Goal: Find specific page/section: Find specific page/section

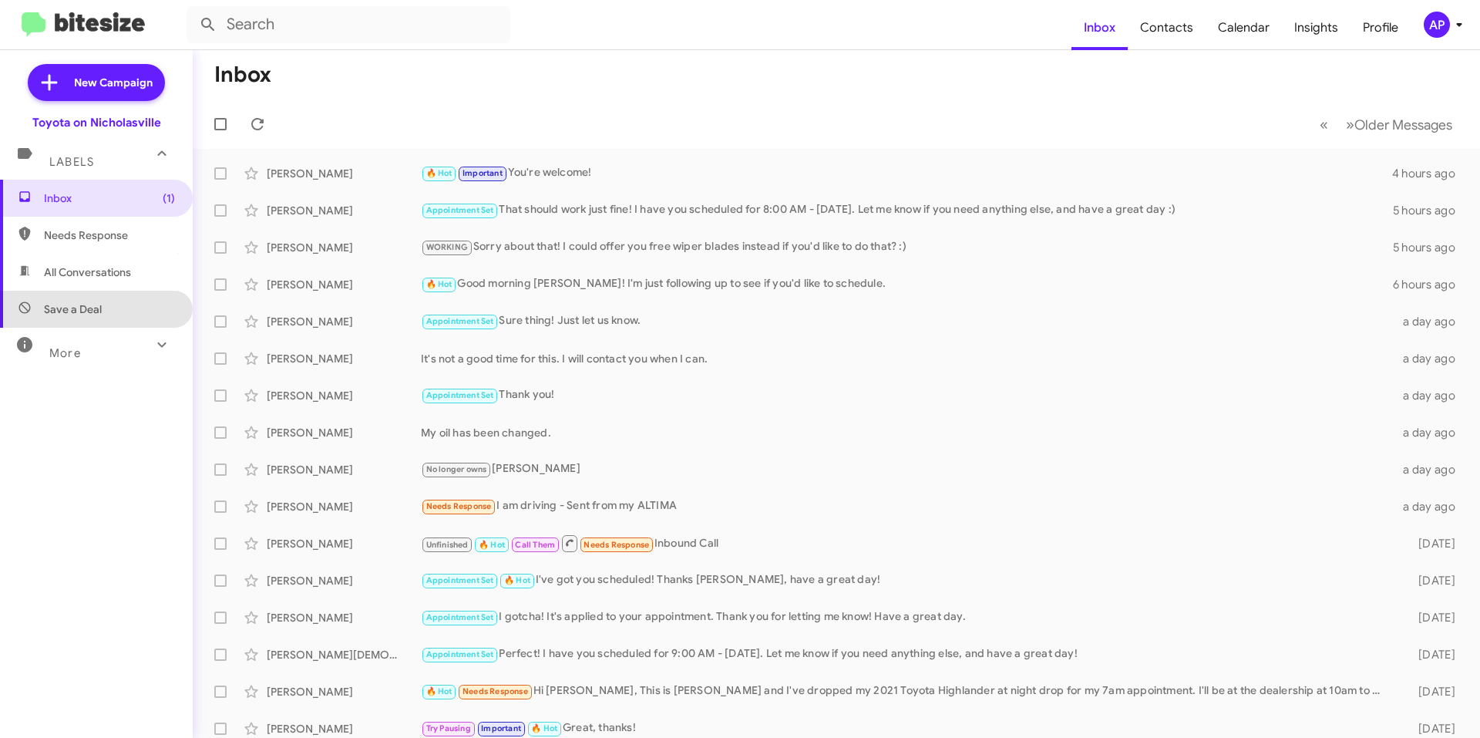
click at [96, 298] on span "Save a Deal" at bounding box center [96, 309] width 193 height 37
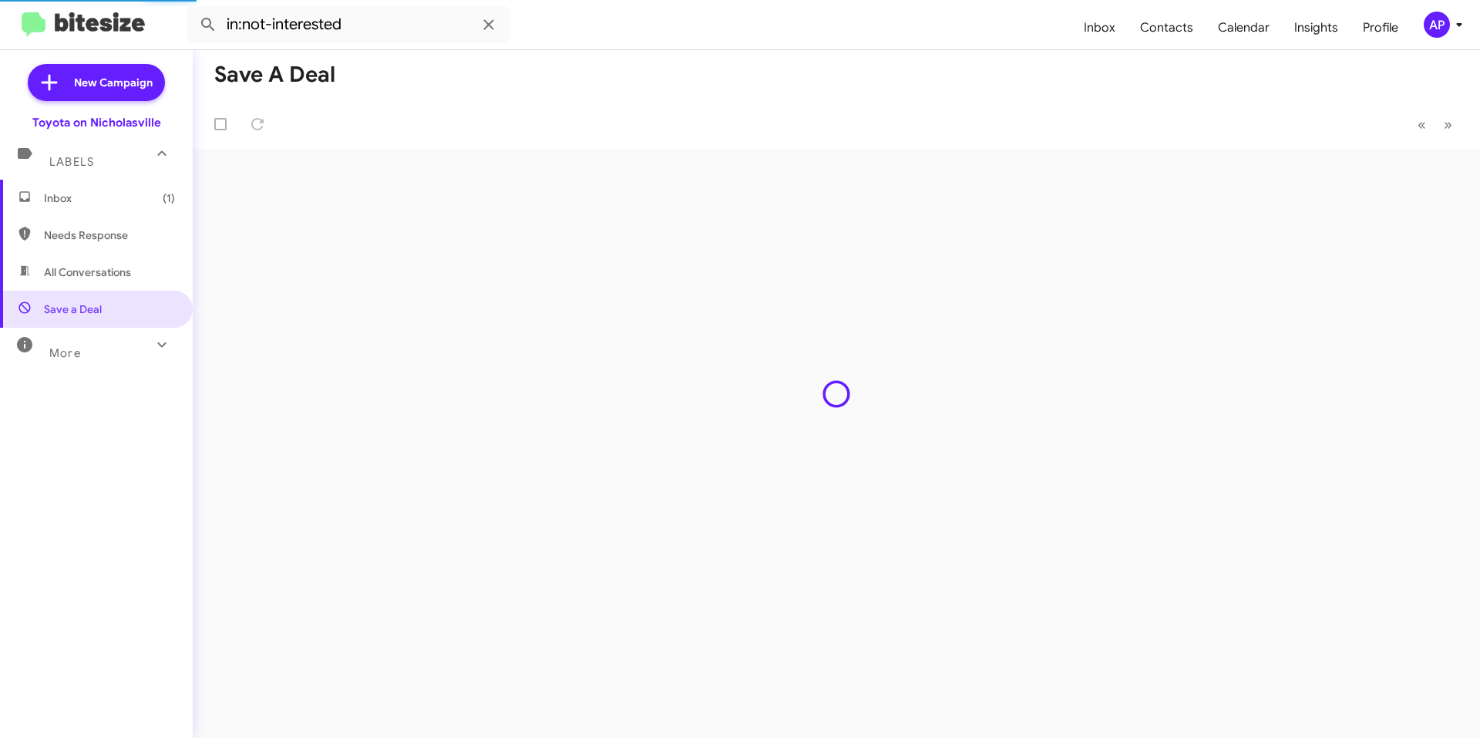
click at [96, 266] on span "All Conversations" at bounding box center [87, 271] width 87 height 15
type input "in:all-conversations"
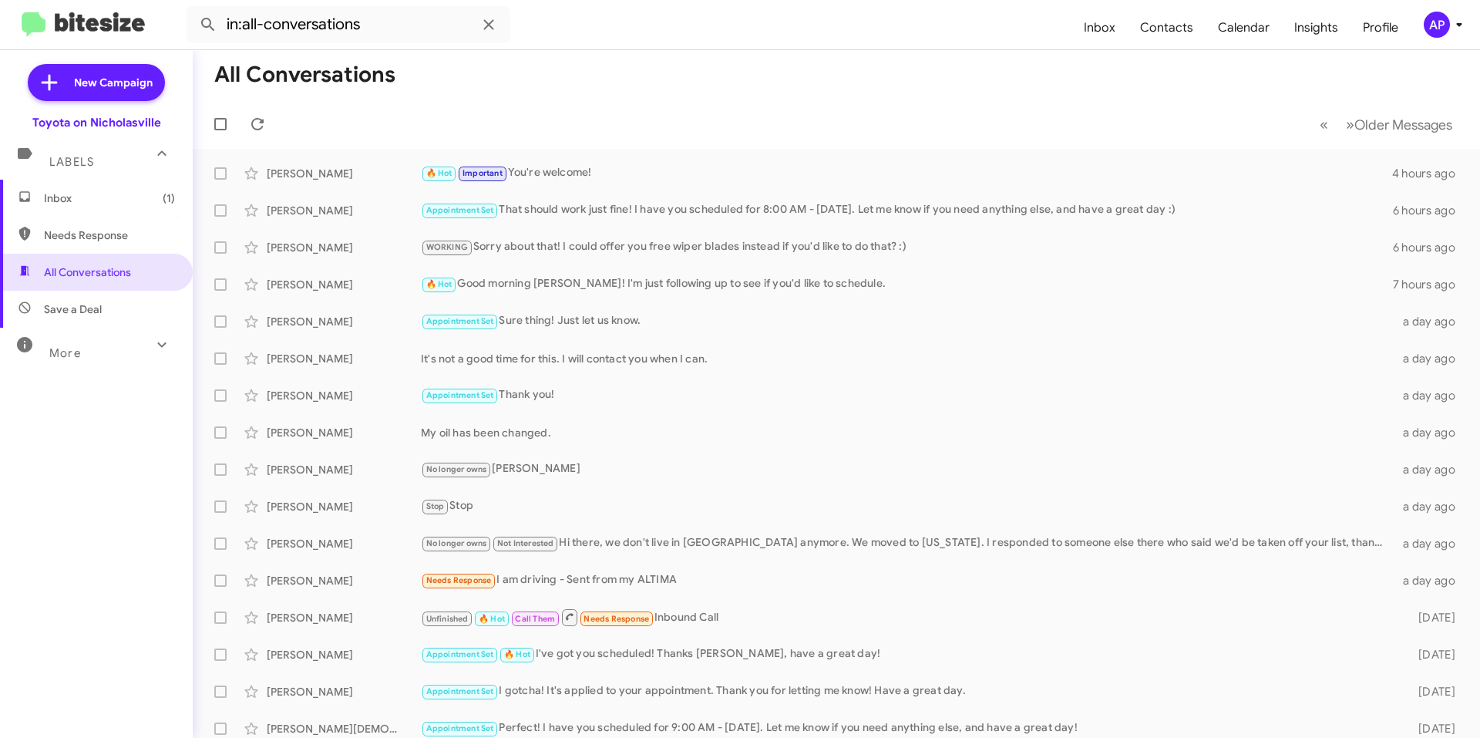
click at [113, 203] on span "Inbox (1)" at bounding box center [109, 197] width 131 height 15
